Goal: Book appointment/travel/reservation

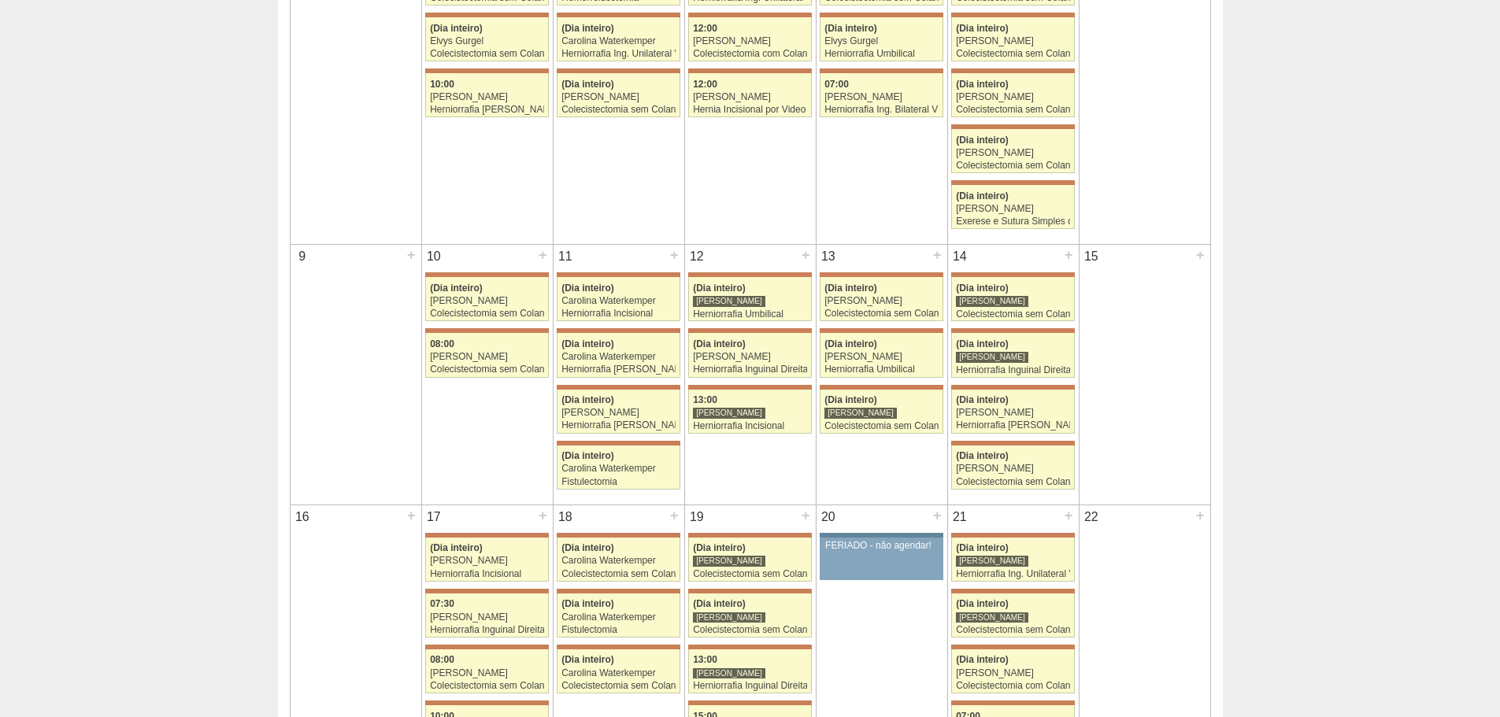
scroll to position [26, 0]
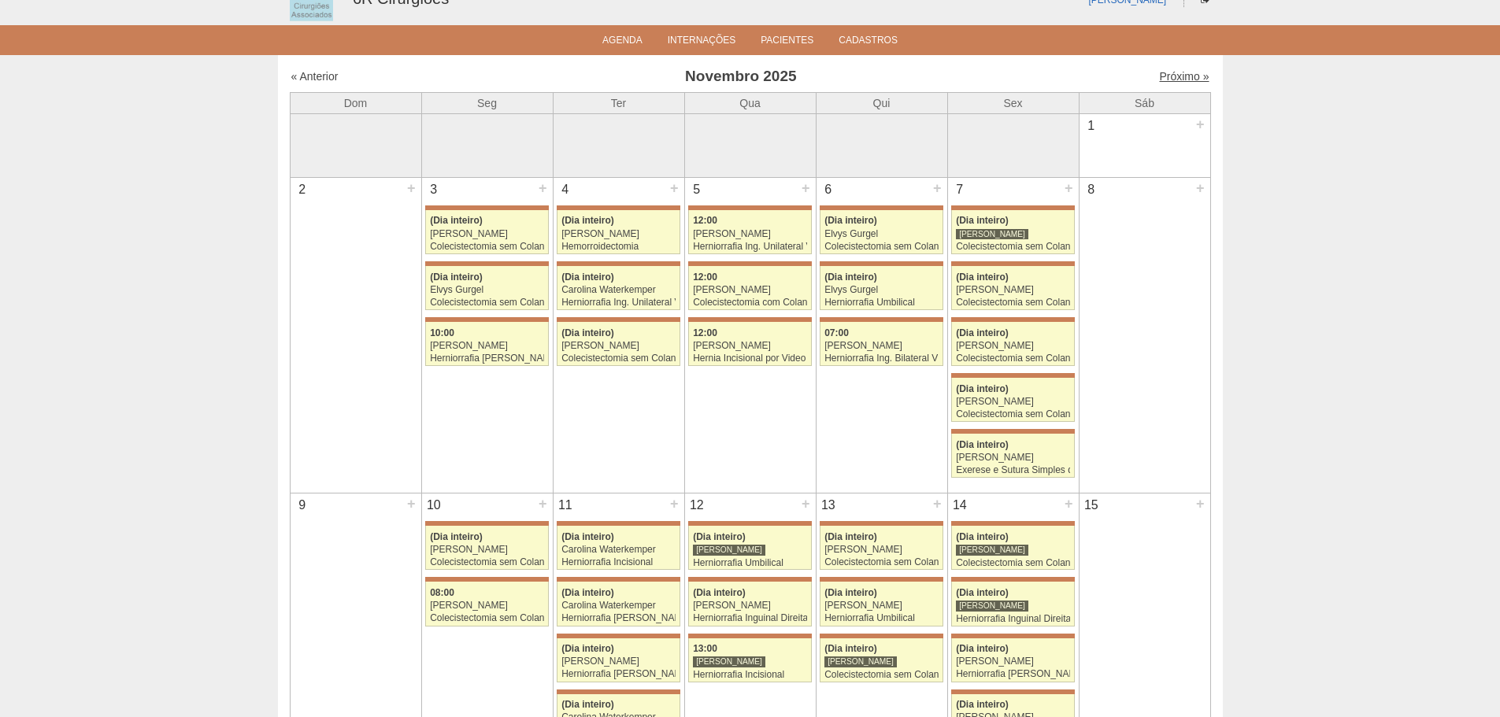
click at [1177, 79] on link "Próximo »" at bounding box center [1184, 76] width 50 height 13
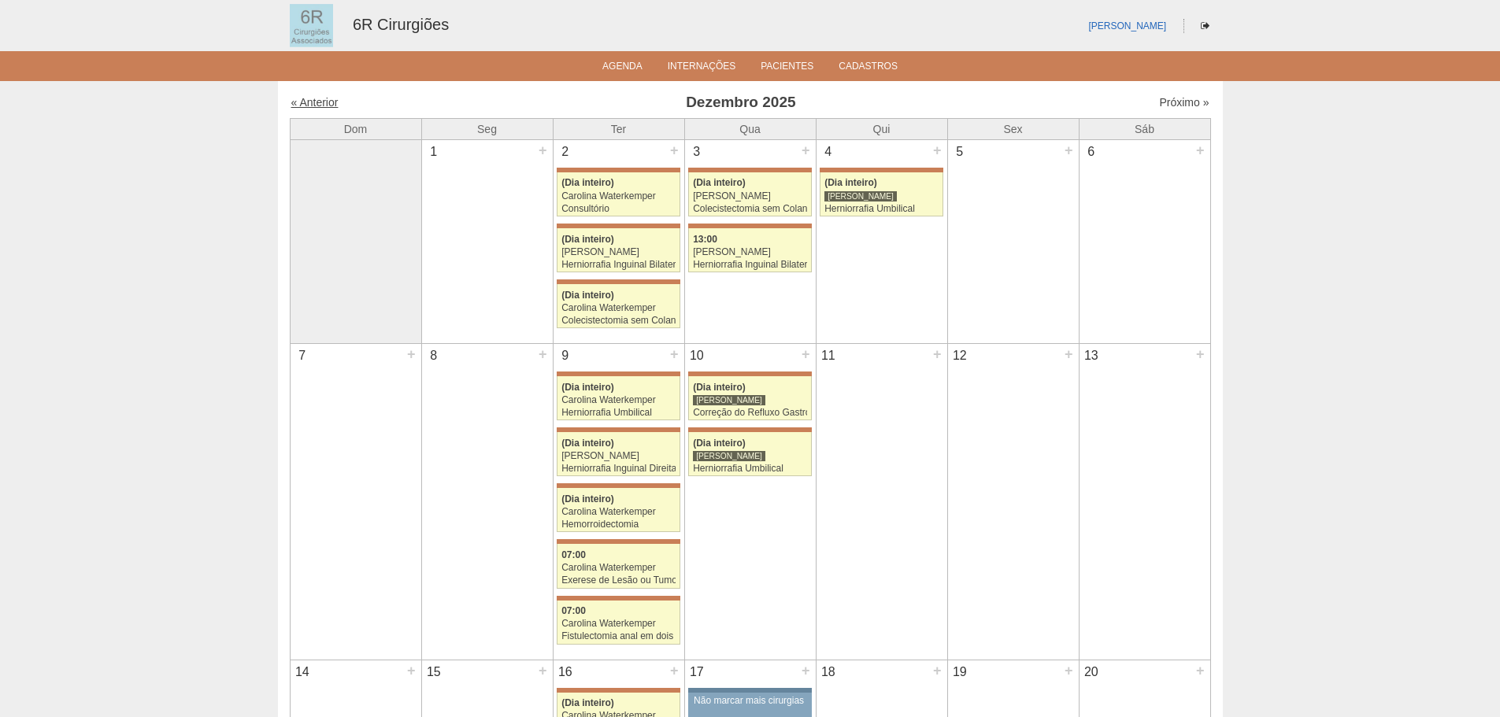
click at [328, 105] on link "« Anterior" at bounding box center [314, 102] width 47 height 13
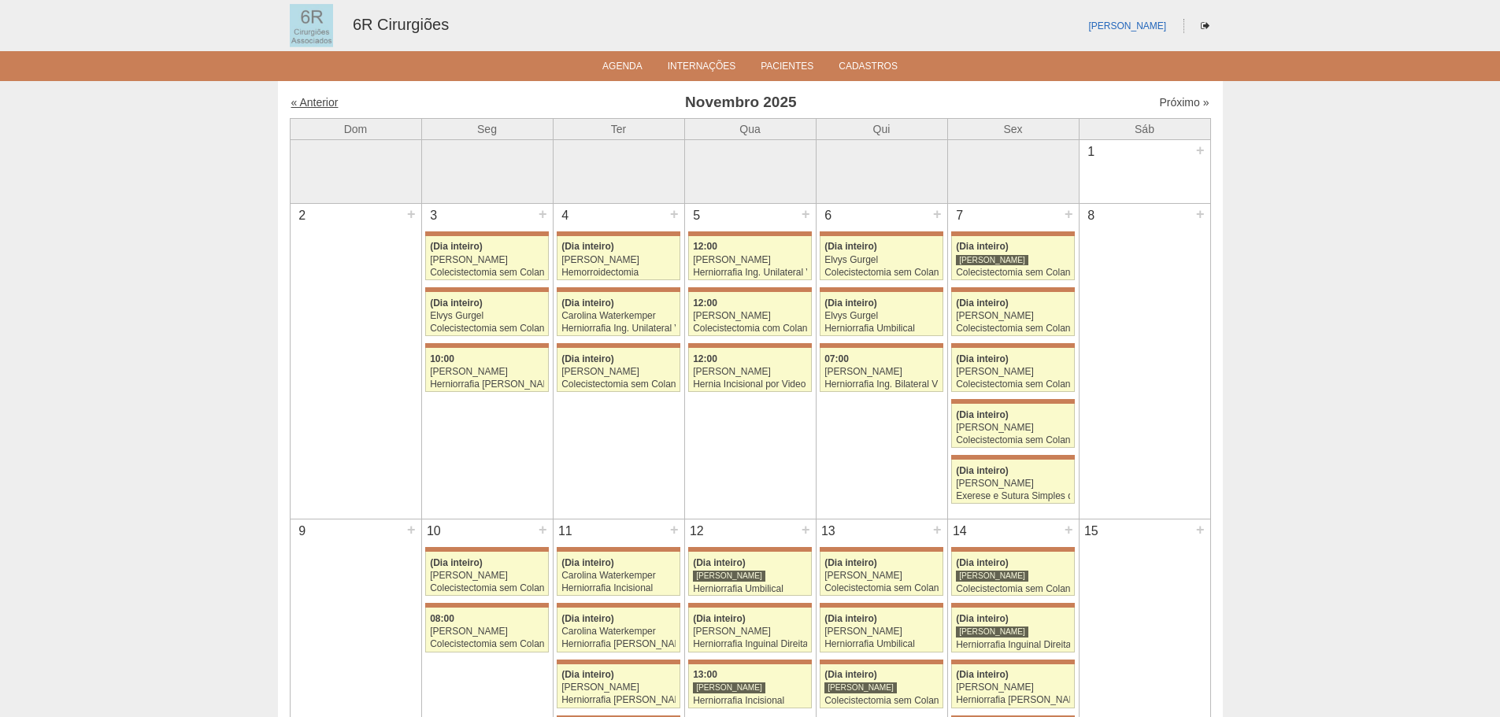
click at [325, 102] on link "« Anterior" at bounding box center [314, 102] width 47 height 13
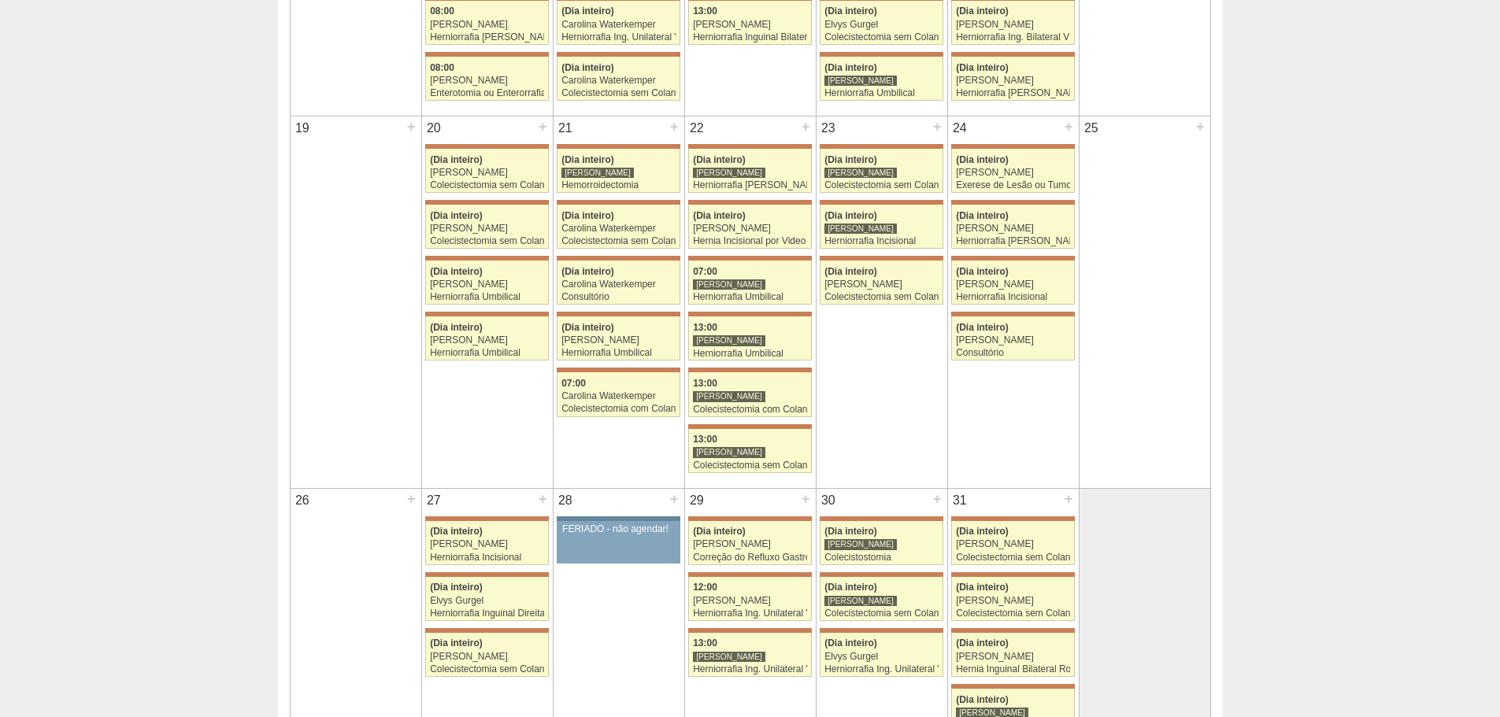
scroll to position [866, 0]
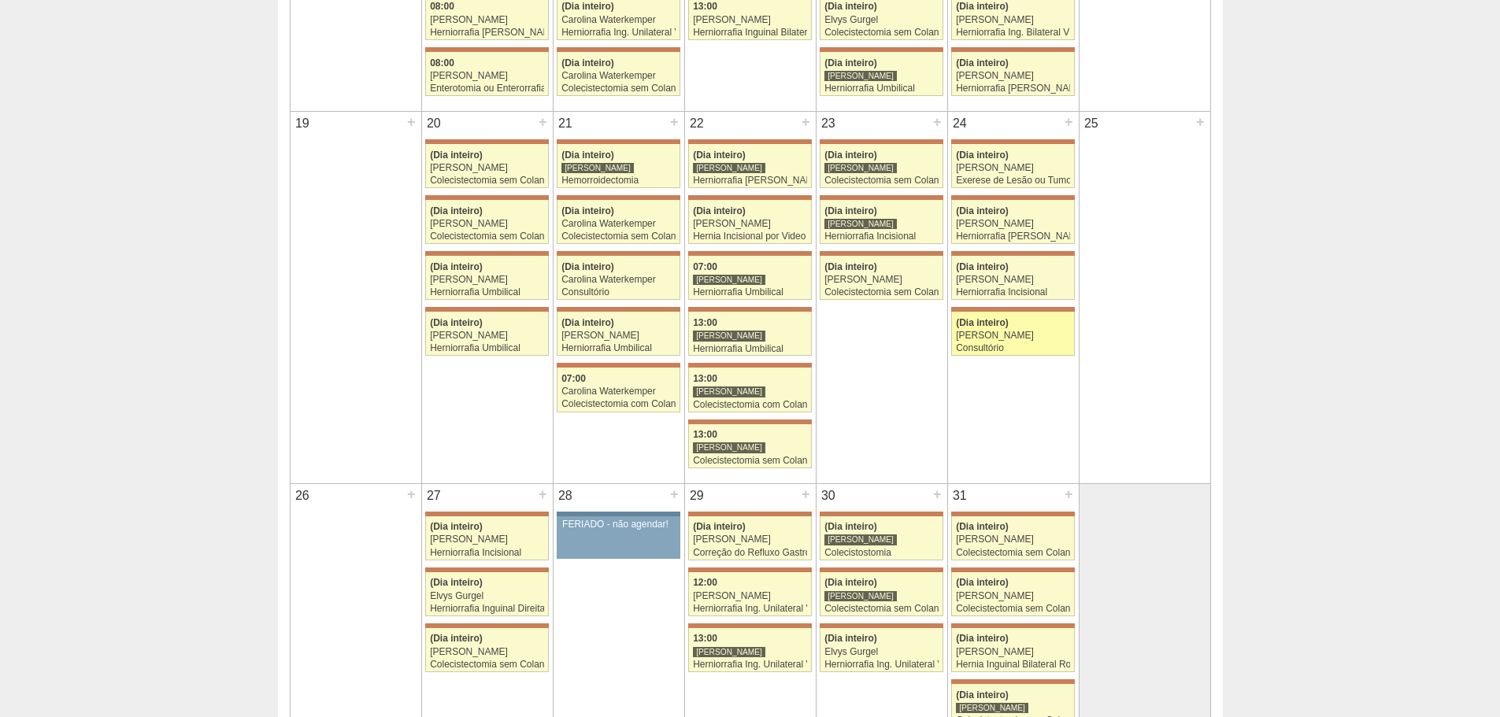
click at [1039, 347] on div "Consultório" at bounding box center [1013, 348] width 114 height 10
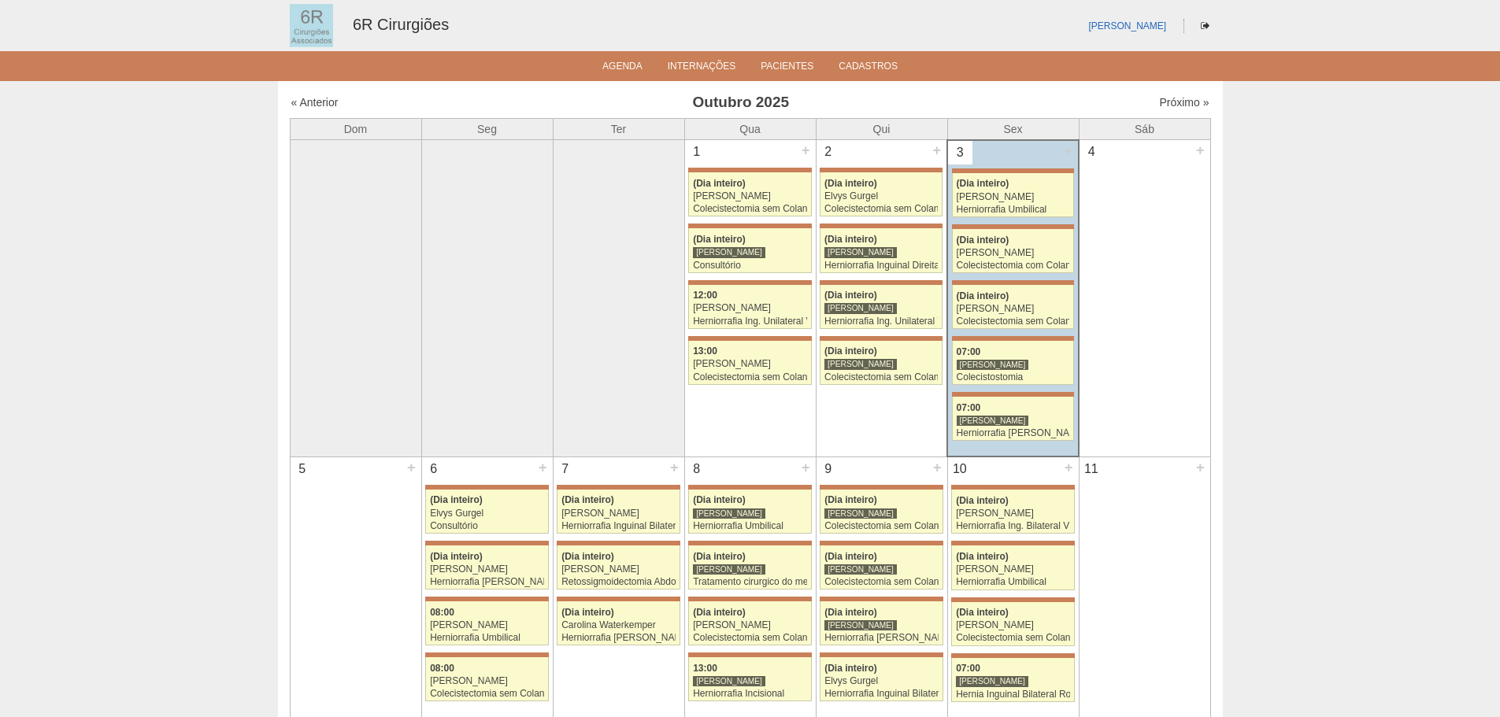
click at [1159, 214] on td "4 +" at bounding box center [1145, 298] width 132 height 317
